Goal: Task Accomplishment & Management: Use online tool/utility

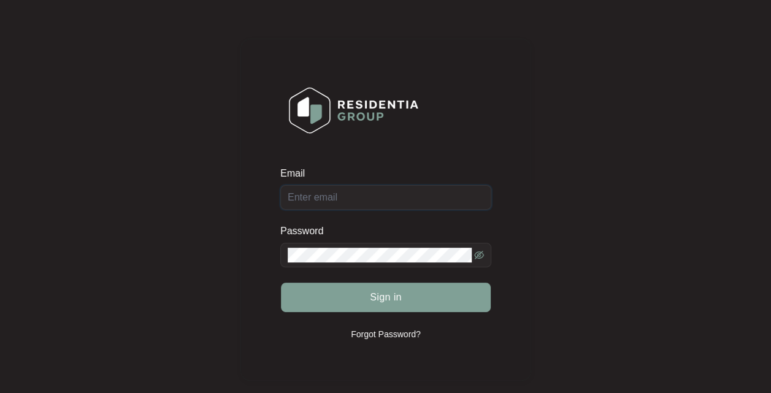
type input "[EMAIL_ADDRESS][DOMAIN_NAME]"
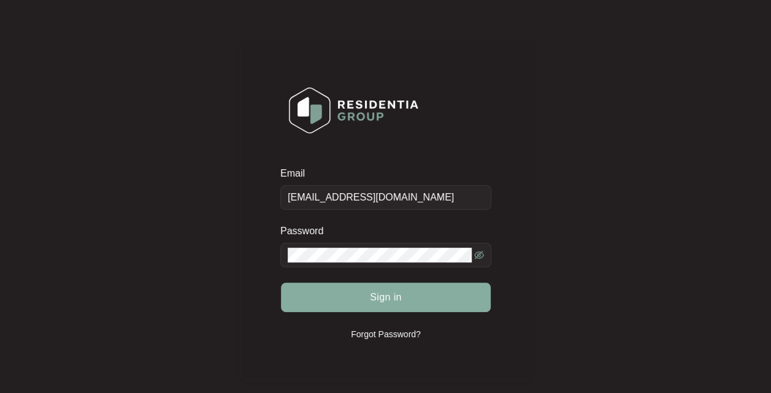
click at [399, 297] on span "Sign in" at bounding box center [386, 297] width 32 height 15
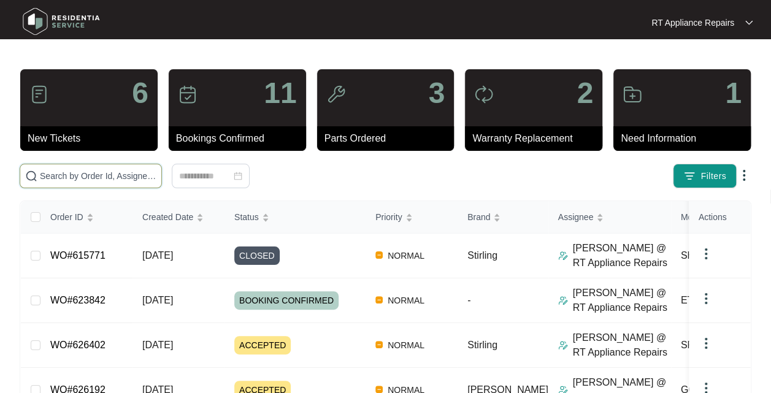
click at [121, 174] on input "text" at bounding box center [98, 175] width 117 height 13
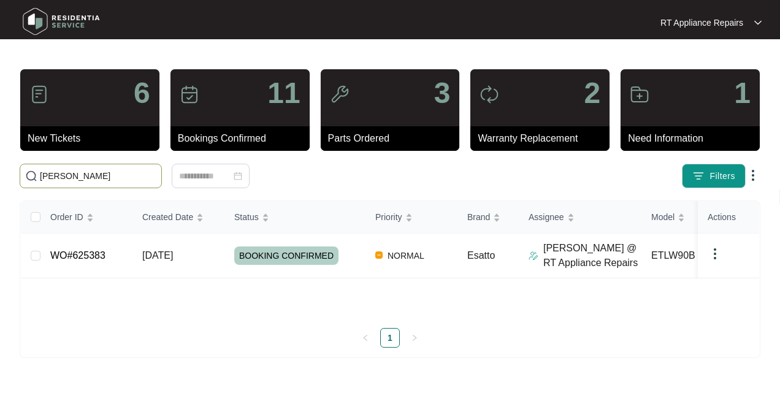
type input "[PERSON_NAME]"
click at [248, 255] on span "BOOKING CONFIRMED" at bounding box center [286, 256] width 104 height 18
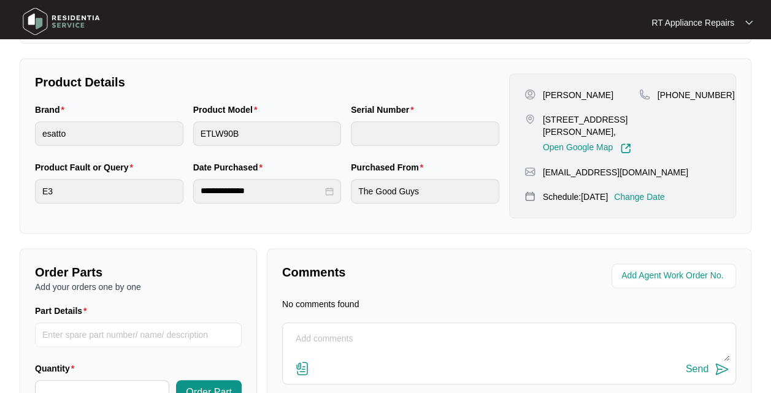
scroll to position [339, 0]
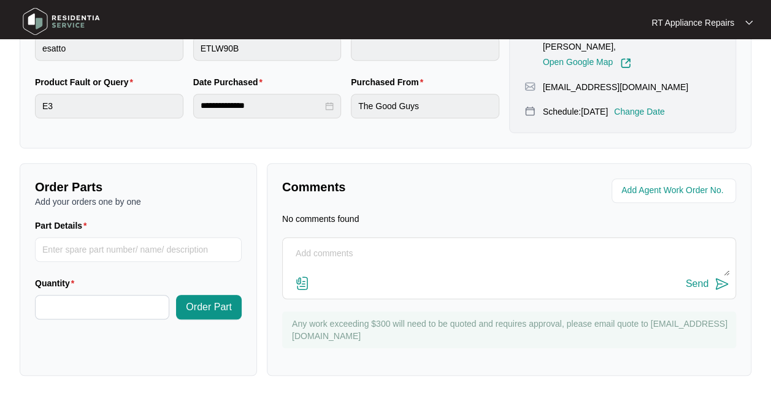
click at [382, 252] on textarea at bounding box center [509, 260] width 440 height 32
type textarea "[PERSON_NAME] in drain pump. Customer charged and paid on the day. Not covered …"
click at [720, 288] on img at bounding box center [722, 284] width 15 height 15
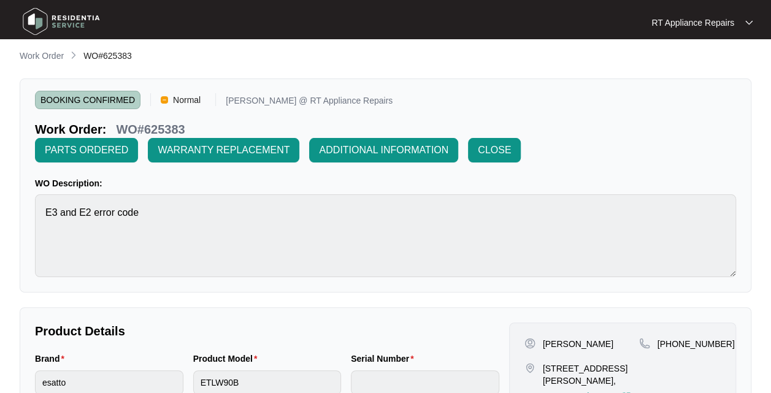
scroll to position [1, 0]
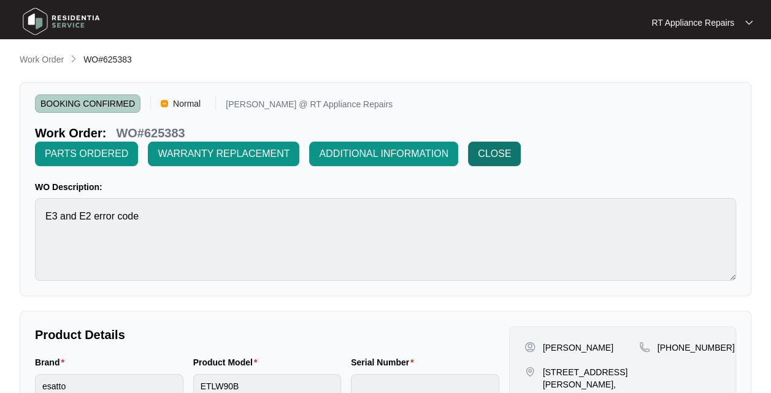
click at [495, 156] on span "CLOSE" at bounding box center [494, 154] width 33 height 15
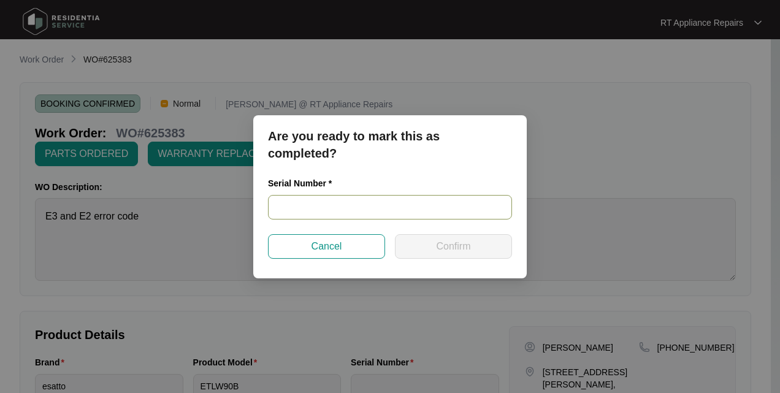
click at [338, 196] on input "text" at bounding box center [390, 207] width 244 height 25
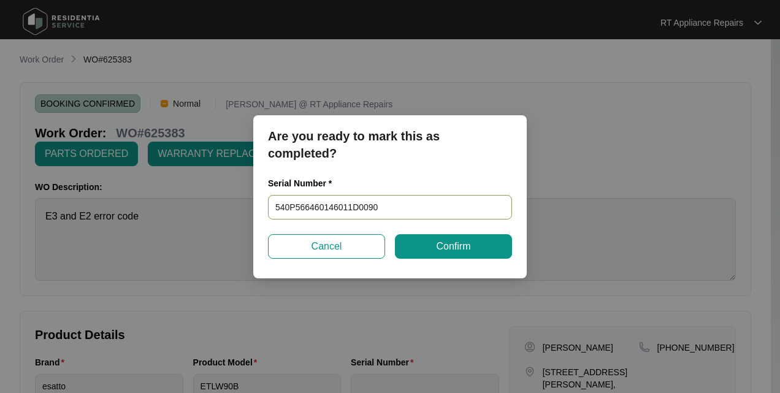
type input "540P566460146011D00907"
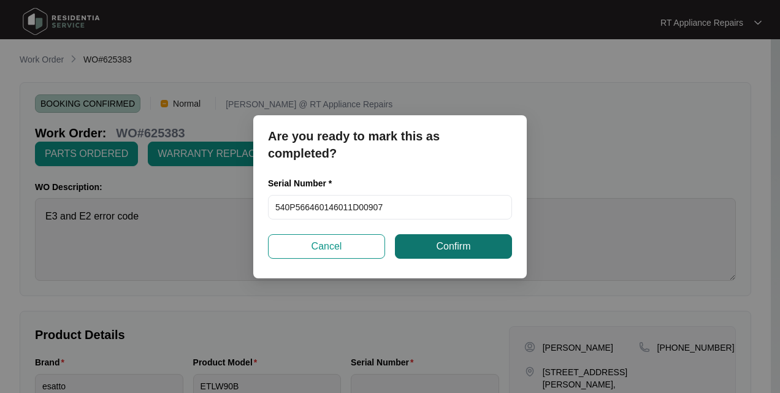
click at [465, 248] on span "Confirm" at bounding box center [453, 246] width 34 height 15
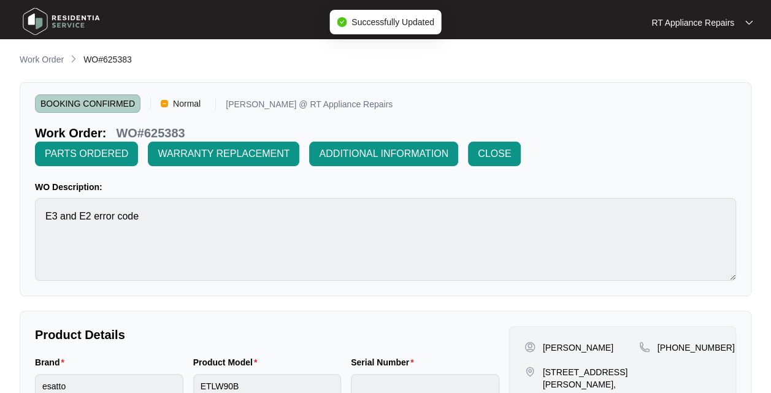
type input "540P566460146011D00907"
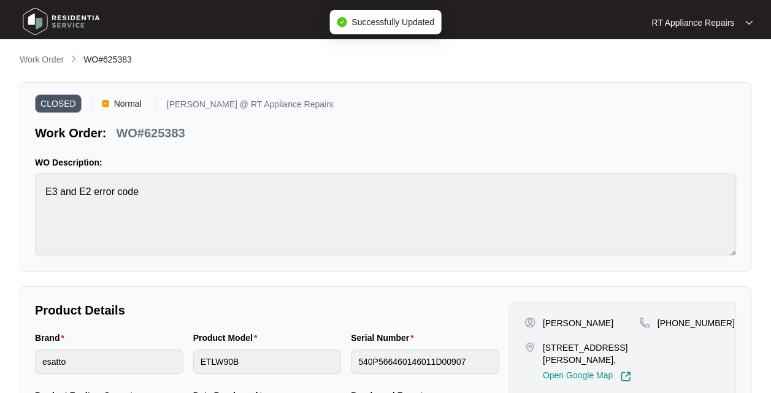
click at [747, 21] on img at bounding box center [748, 23] width 7 height 6
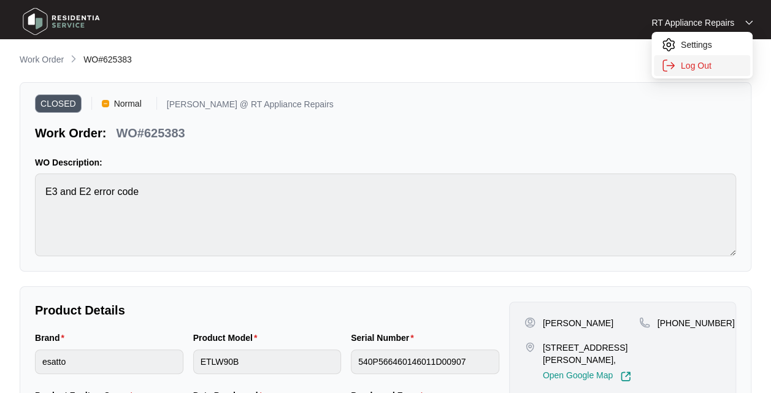
click at [704, 69] on p "Log Out" at bounding box center [712, 66] width 62 height 12
